Goal: Transaction & Acquisition: Purchase product/service

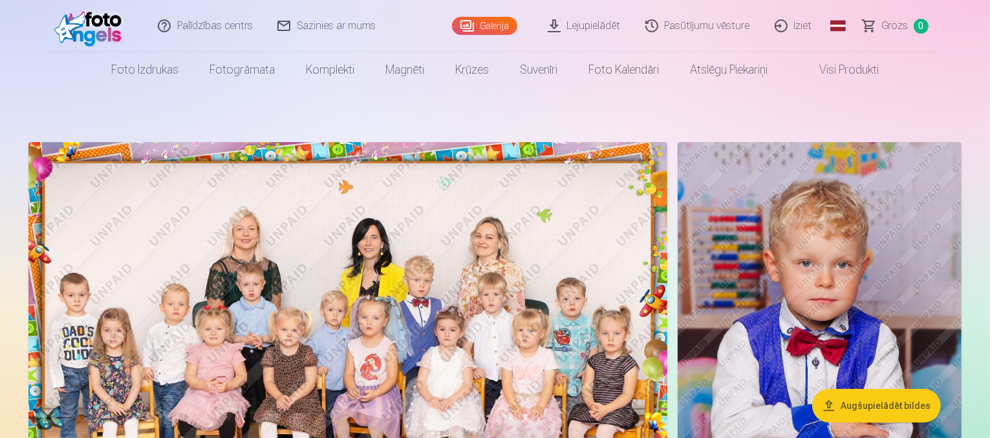
click at [593, 26] on link "Lejupielādēt" at bounding box center [585, 26] width 98 height 52
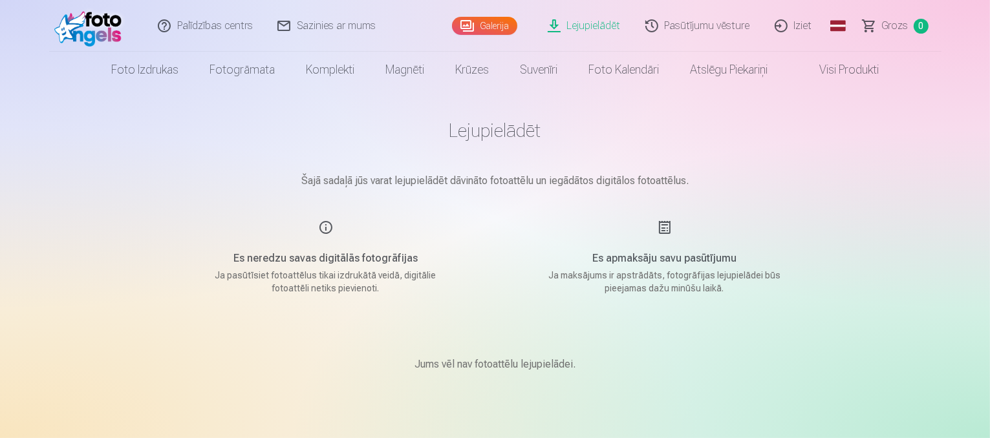
click at [689, 26] on link "Pasūtījumu vēsture" at bounding box center [697, 26] width 129 height 52
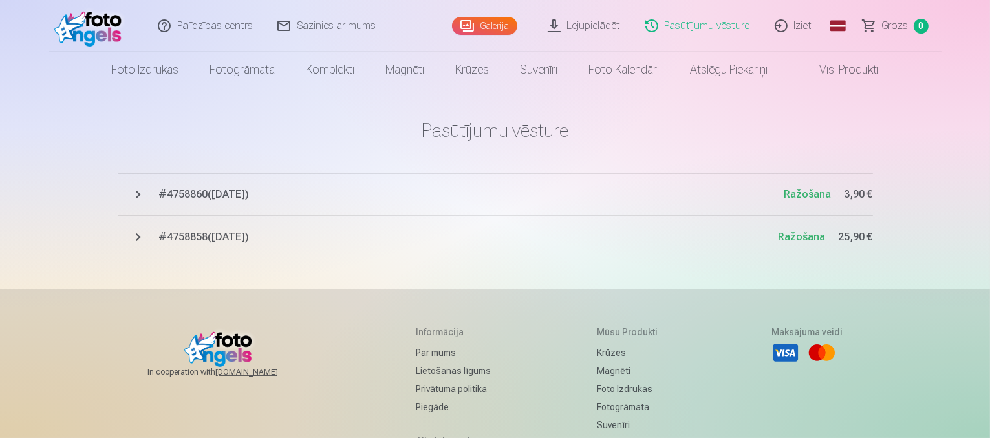
click at [501, 26] on link "Galerija" at bounding box center [484, 26] width 65 height 18
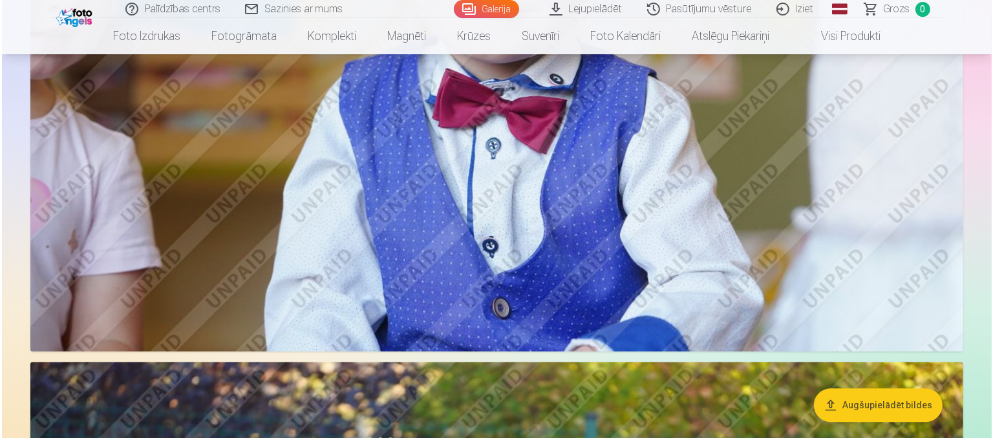
scroll to position [8344, 0]
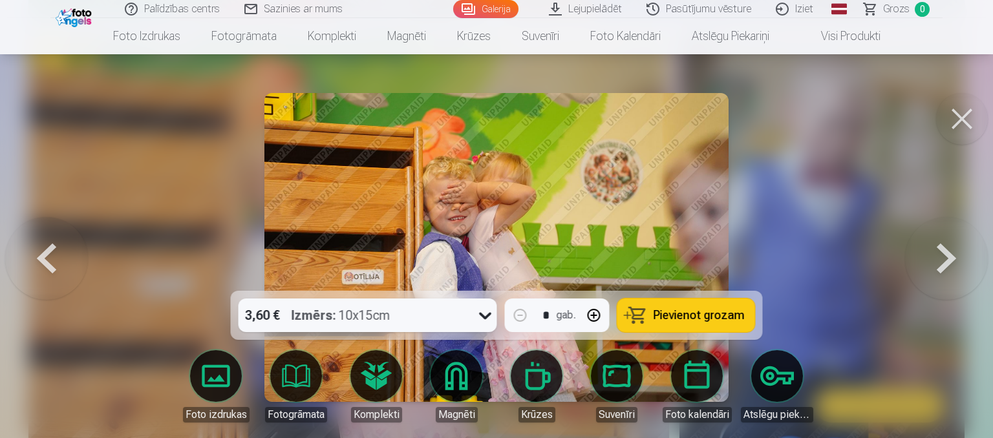
click at [674, 317] on span "Pievienot grozam" at bounding box center [698, 316] width 91 height 12
click at [905, 8] on span "Grozs" at bounding box center [896, 9] width 26 height 16
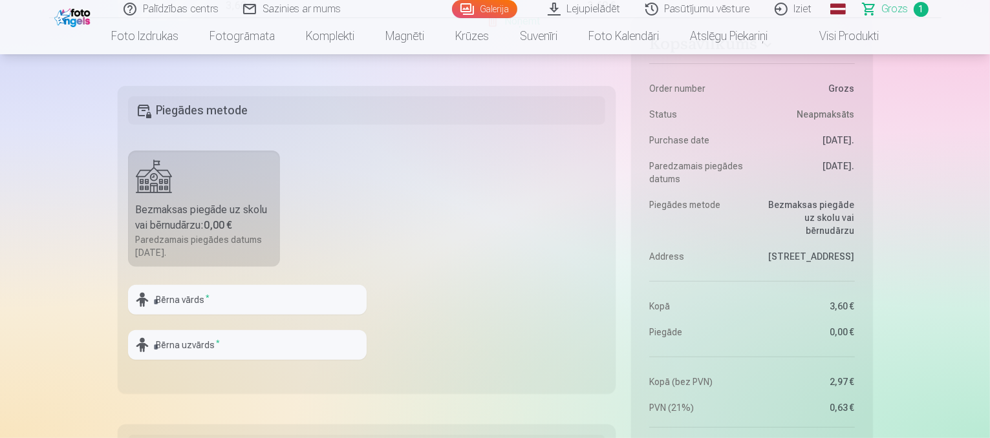
scroll to position [396, 0]
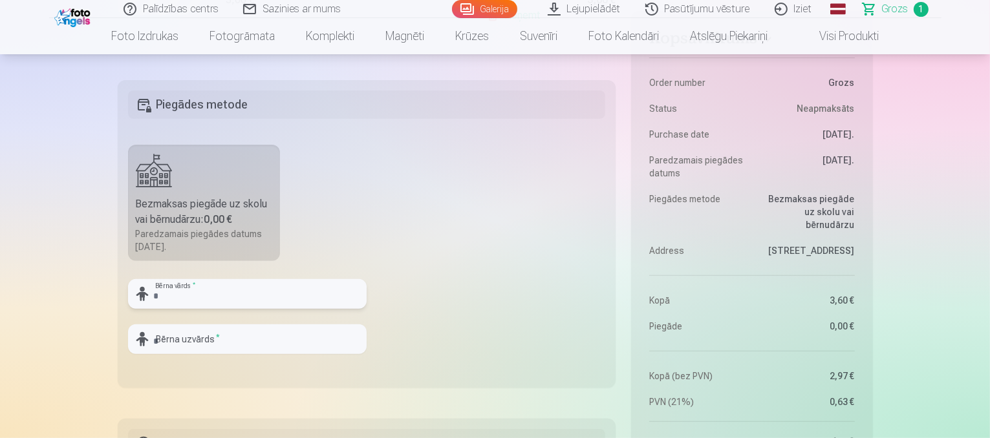
click at [202, 286] on input "text" at bounding box center [247, 294] width 238 height 30
type input "*******"
click at [215, 344] on input "text" at bounding box center [247, 339] width 238 height 30
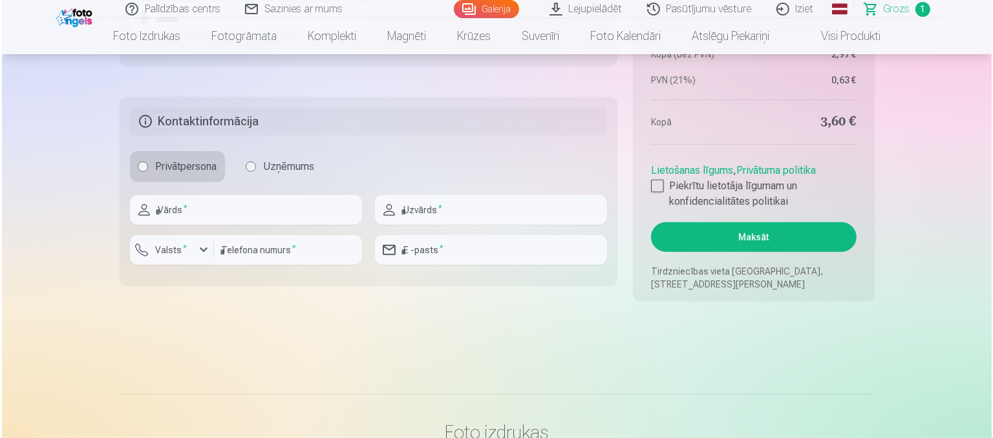
scroll to position [743, 0]
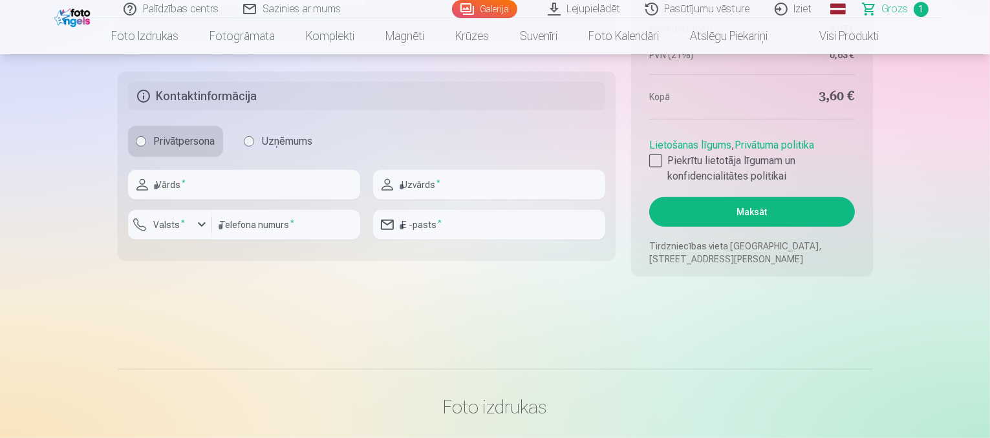
type input "*******"
click at [323, 196] on input "text" at bounding box center [244, 185] width 232 height 30
type input "*****"
click at [506, 185] on input "text" at bounding box center [489, 185] width 232 height 30
type input "**********"
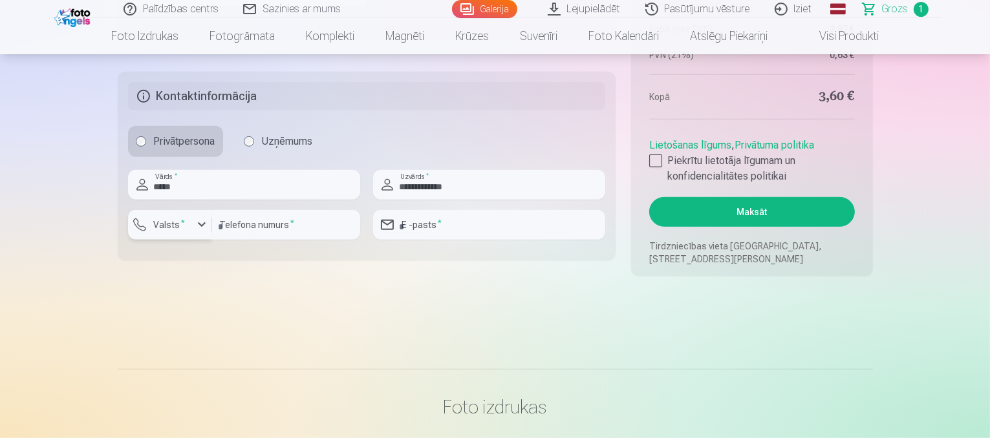
click at [191, 231] on div "button" at bounding box center [173, 226] width 39 height 13
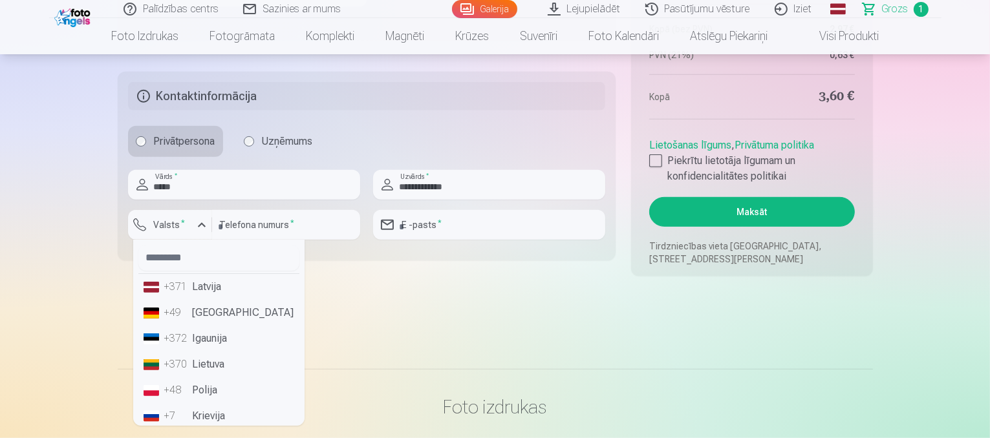
click at [189, 282] on li "+371 Latvija" at bounding box center [218, 287] width 161 height 26
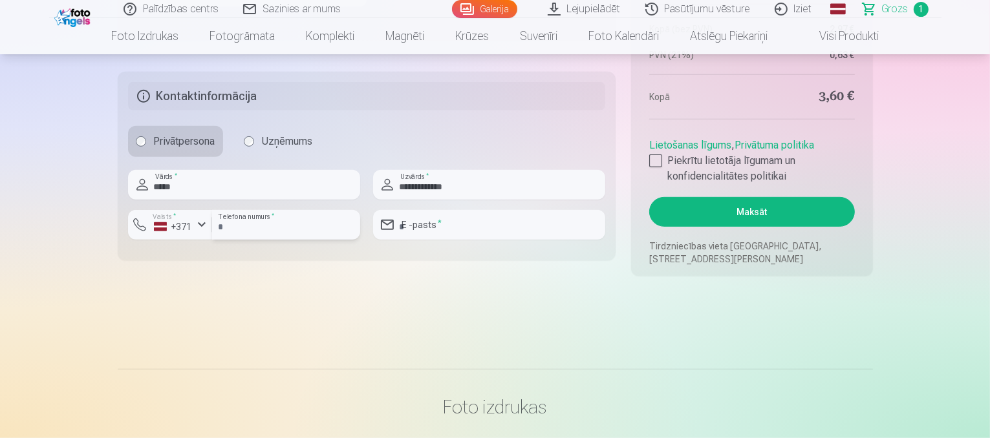
click at [248, 220] on input "number" at bounding box center [286, 225] width 148 height 30
type input "********"
click at [440, 220] on input "email" at bounding box center [489, 225] width 232 height 30
type input "**********"
click at [656, 166] on div at bounding box center [655, 160] width 13 height 13
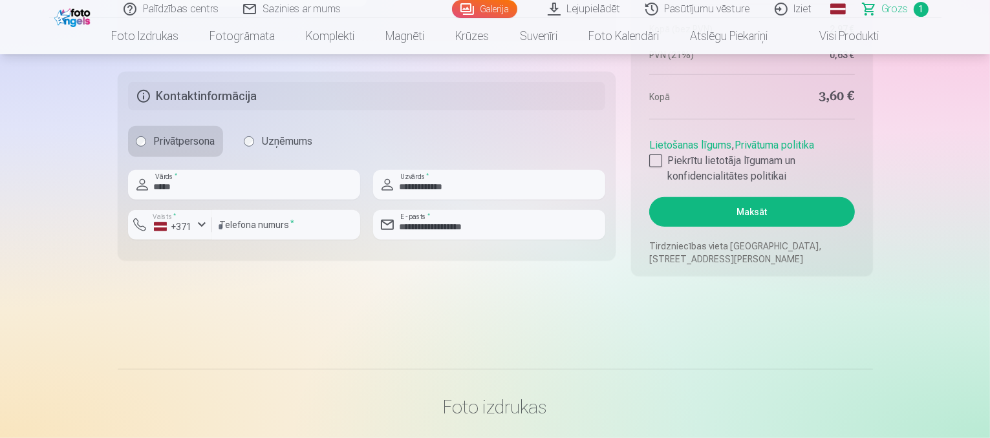
click at [723, 210] on button "Maksāt" at bounding box center [751, 212] width 205 height 30
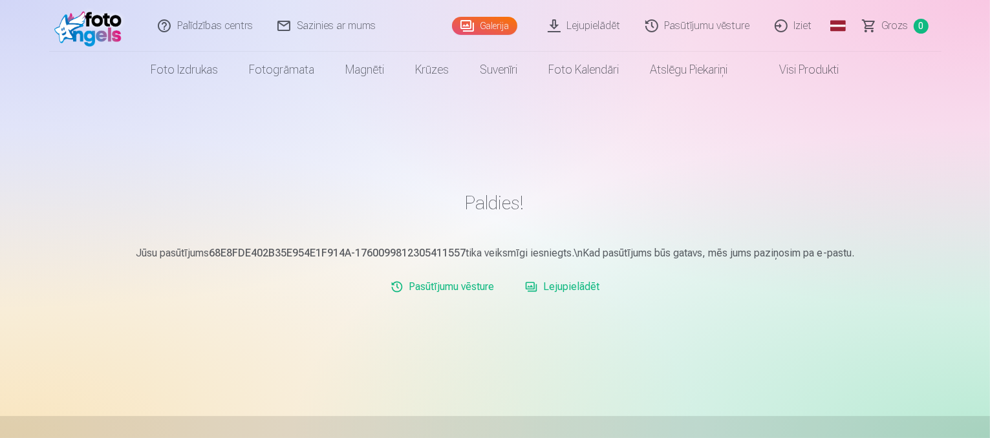
click at [586, 30] on link "Lejupielādēt" at bounding box center [585, 26] width 98 height 52
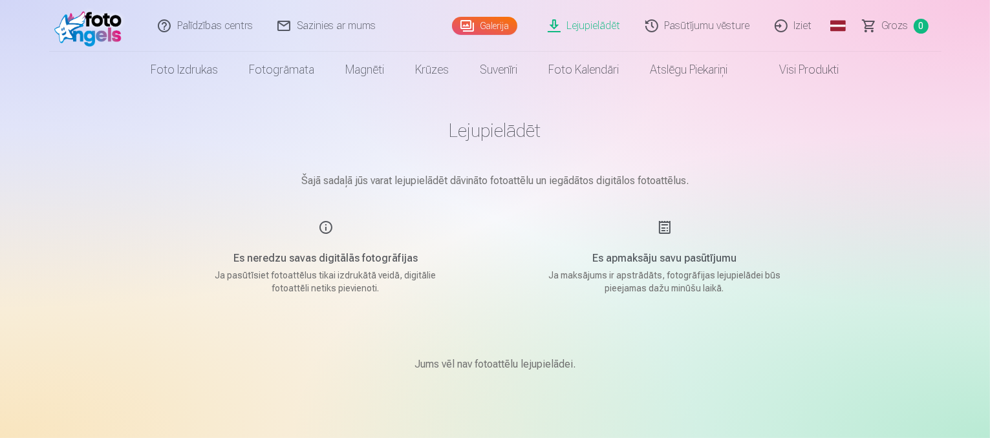
click at [779, 68] on link "Visi produkti" at bounding box center [798, 70] width 111 height 36
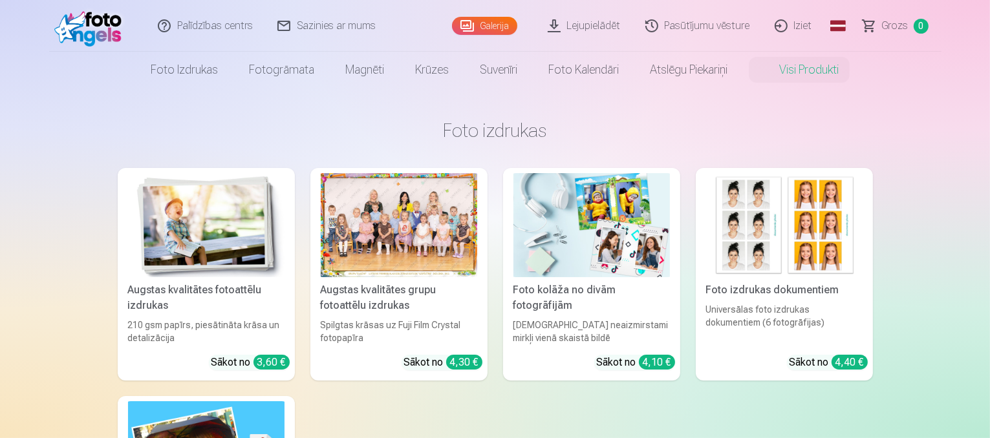
click at [609, 25] on link "Lejupielādēt" at bounding box center [585, 26] width 98 height 52
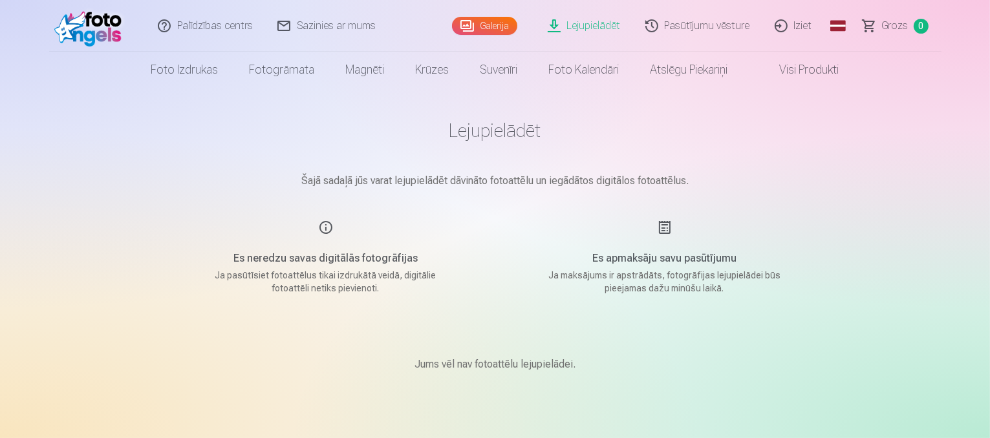
click at [714, 26] on link "Pasūtījumu vēsture" at bounding box center [697, 26] width 129 height 52
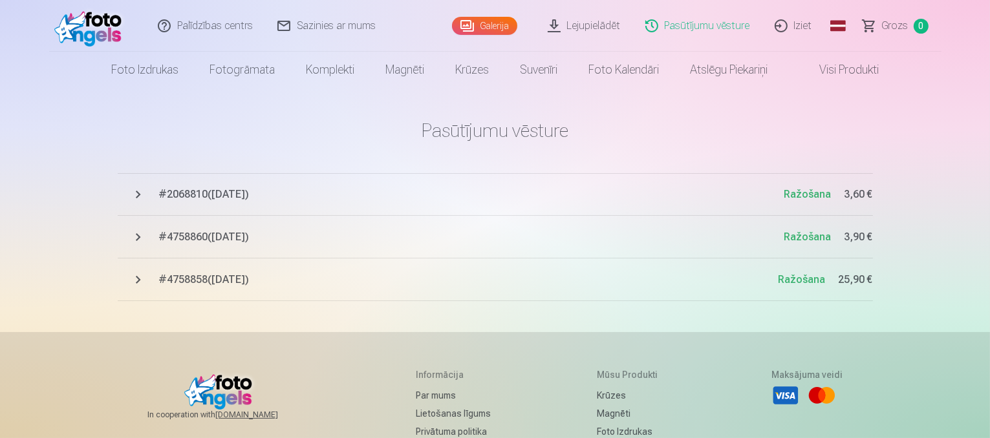
click at [843, 68] on link "Visi produkti" at bounding box center [838, 70] width 111 height 36
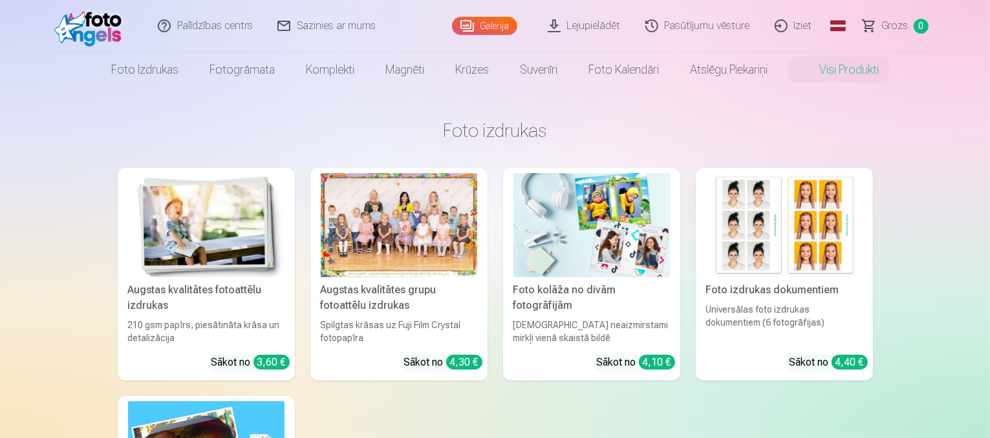
click at [580, 30] on link "Lejupielādēt" at bounding box center [585, 26] width 98 height 52
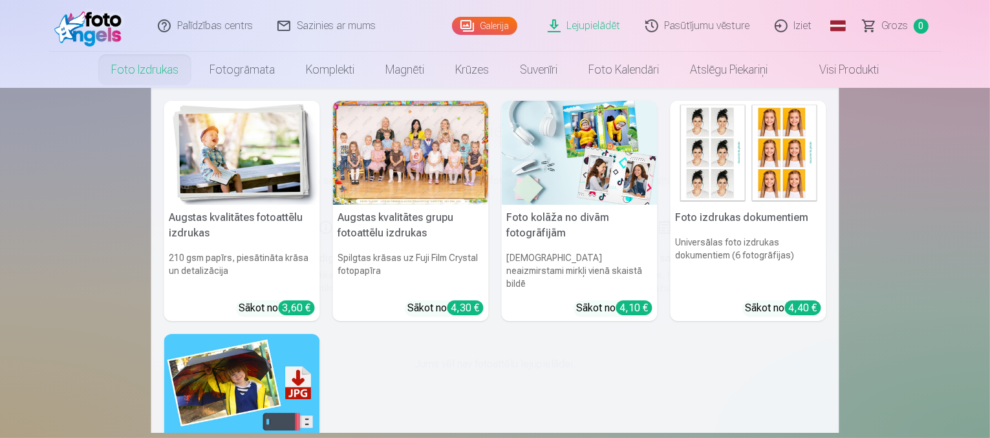
click at [134, 66] on link "Foto izdrukas" at bounding box center [145, 70] width 98 height 36
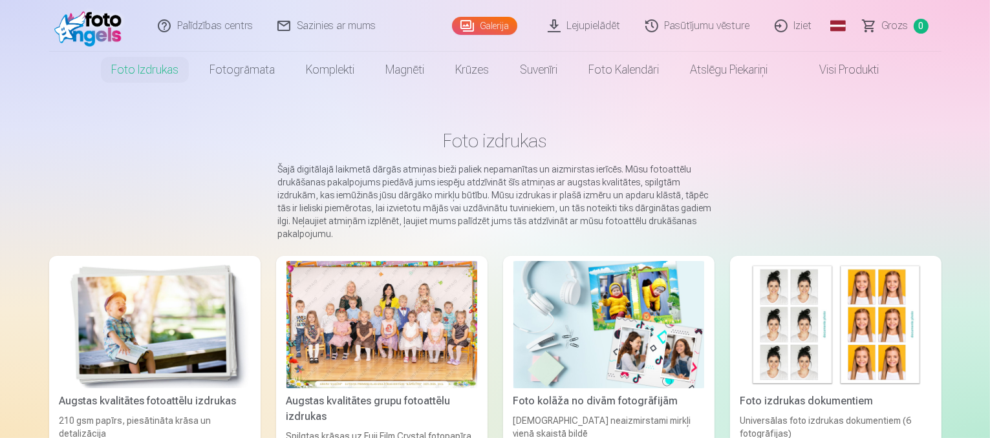
click at [595, 27] on link "Lejupielādēt" at bounding box center [585, 26] width 98 height 52
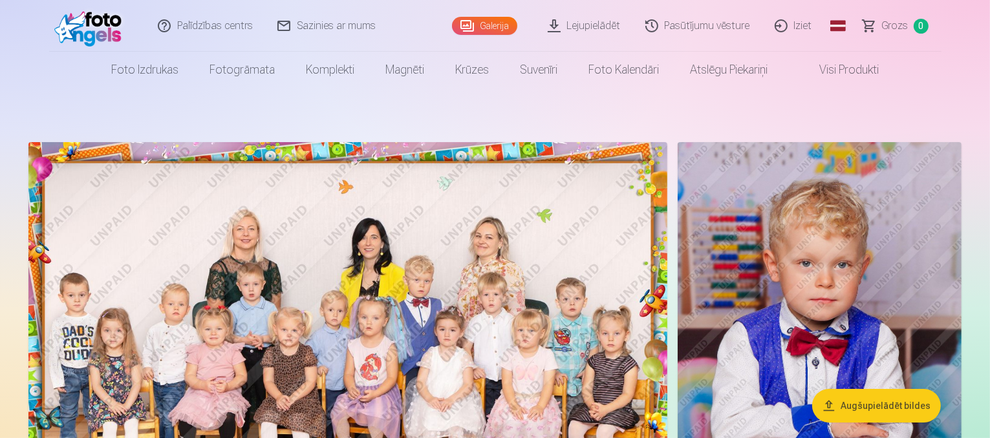
click at [594, 19] on link "Lejupielādēt" at bounding box center [585, 26] width 98 height 52
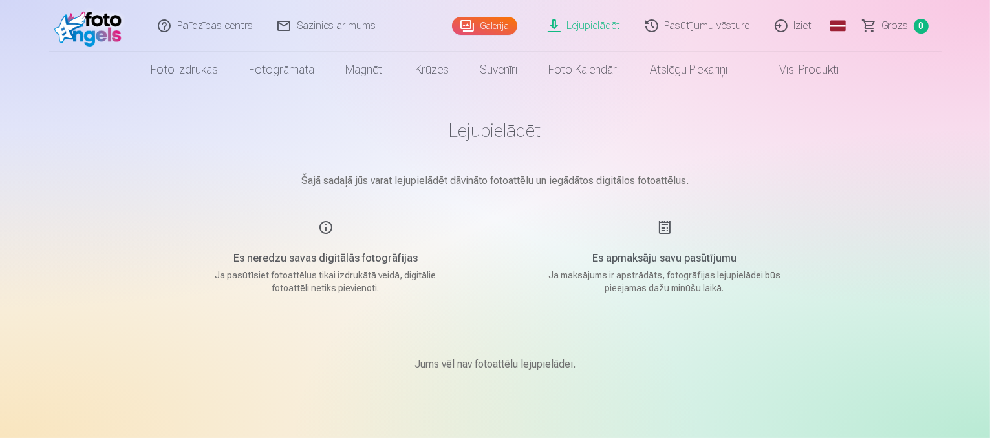
click at [790, 65] on link "Visi produkti" at bounding box center [798, 70] width 111 height 36
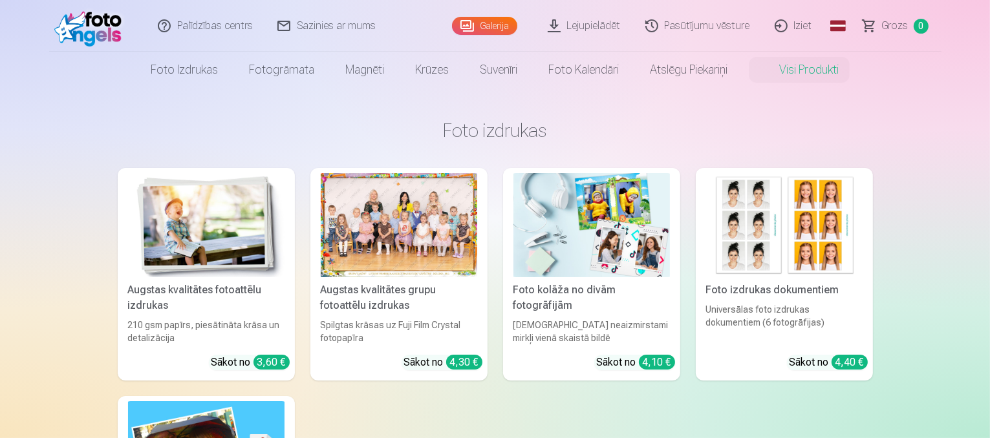
click at [482, 22] on link "Galerija" at bounding box center [484, 26] width 65 height 18
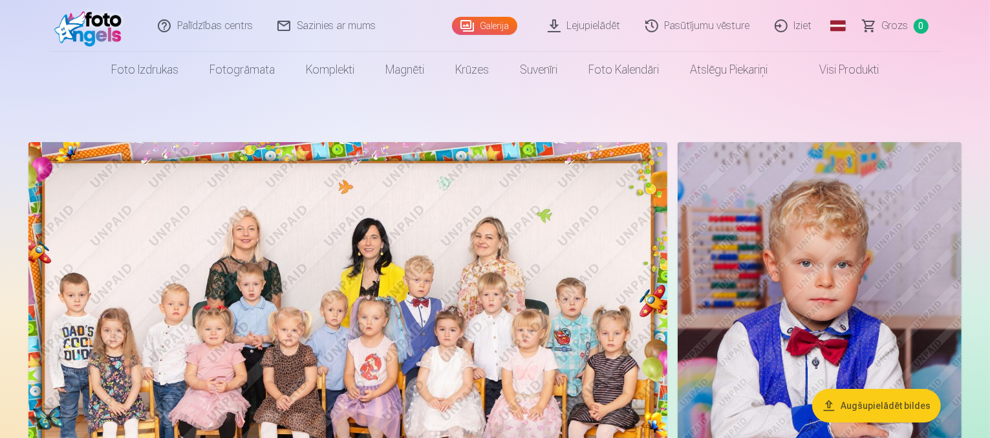
click at [93, 19] on img at bounding box center [91, 25] width 74 height 41
click at [602, 28] on link "Lejupielādēt" at bounding box center [585, 26] width 98 height 52
click at [591, 32] on link "Lejupielādēt" at bounding box center [585, 26] width 98 height 52
